Goal: Transaction & Acquisition: Purchase product/service

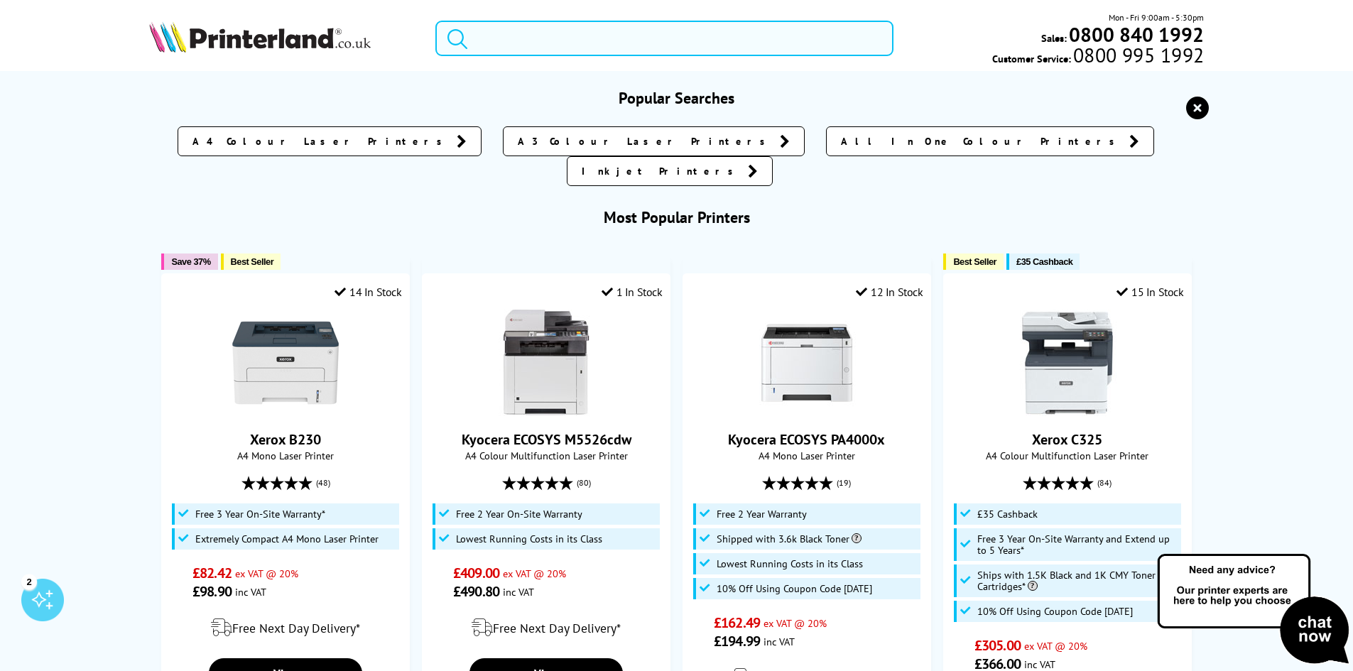
click at [525, 38] on input "search" at bounding box center [664, 38] width 458 height 35
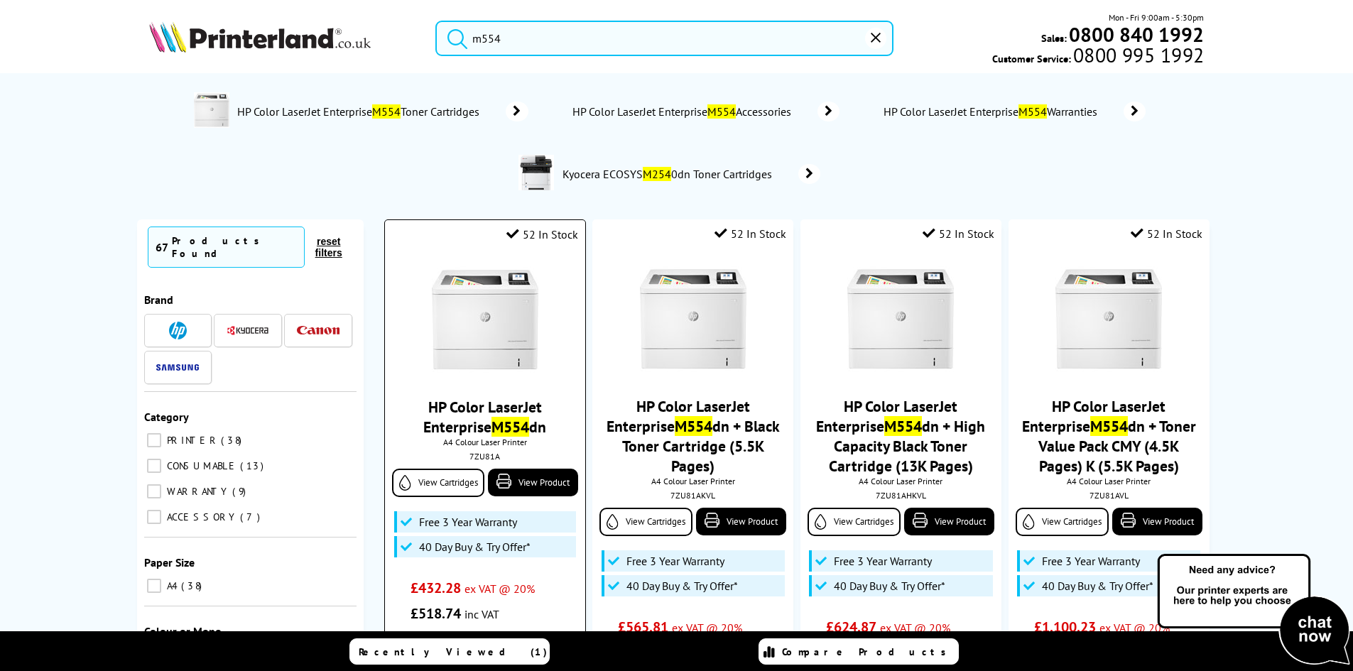
type input "m554"
click at [521, 328] on img at bounding box center [485, 319] width 106 height 106
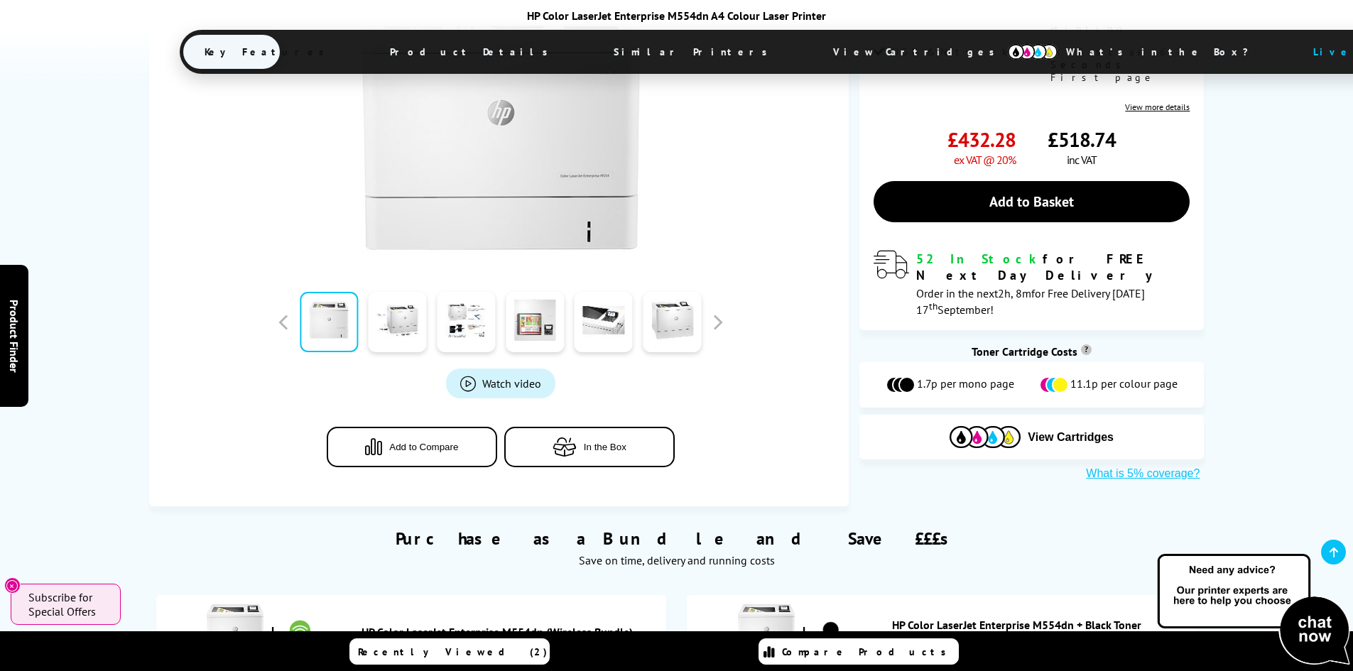
scroll to position [781, 0]
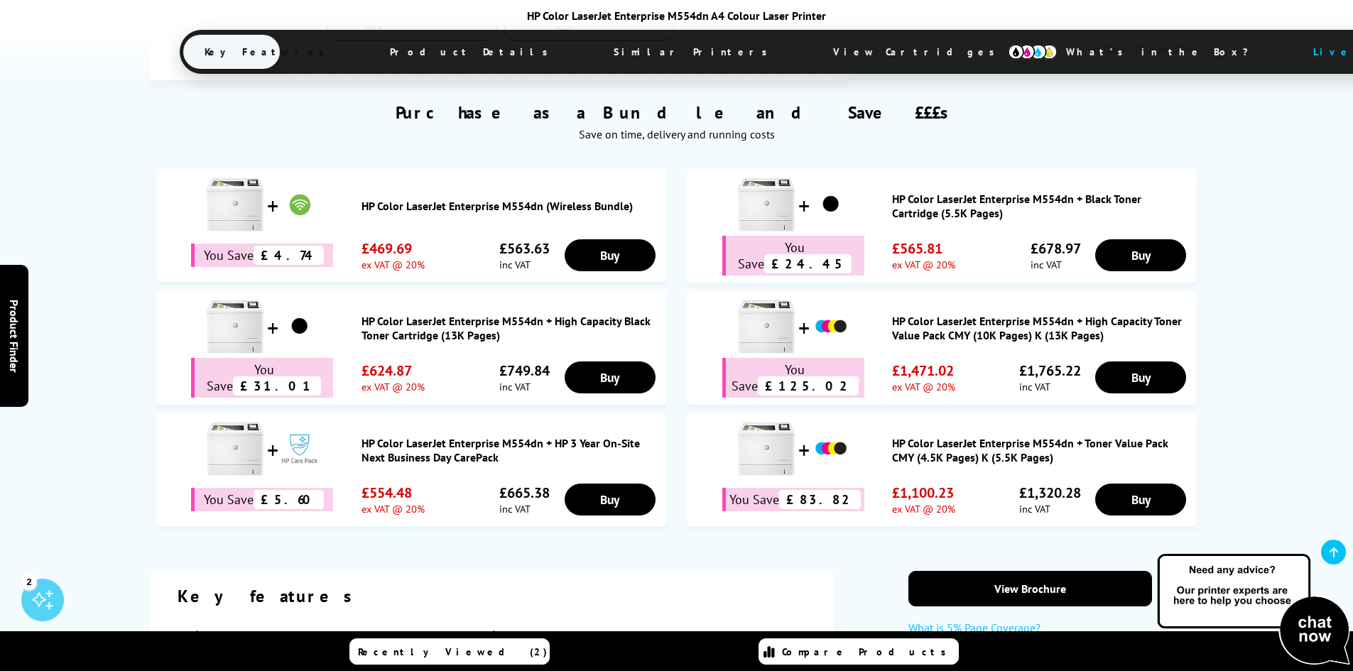
click at [812, 55] on span "View Cartridges" at bounding box center [920, 51] width 217 height 37
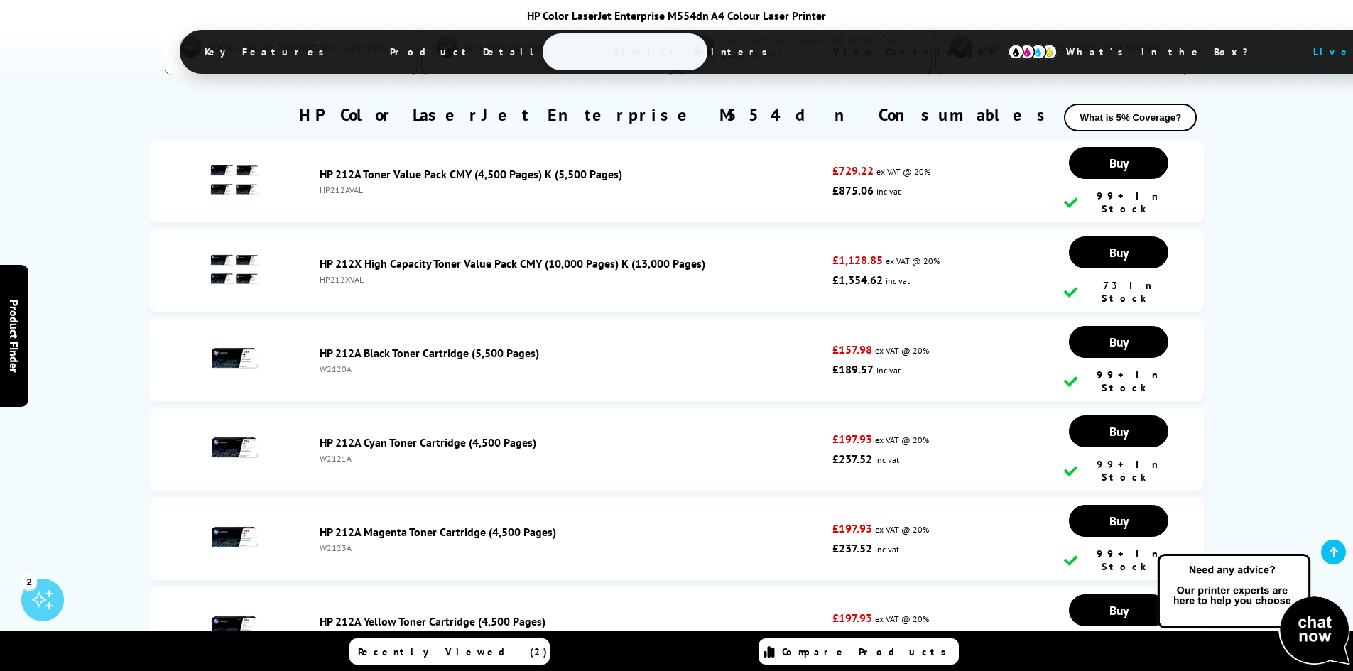
scroll to position [3932, 0]
